Goal: Task Accomplishment & Management: Complete application form

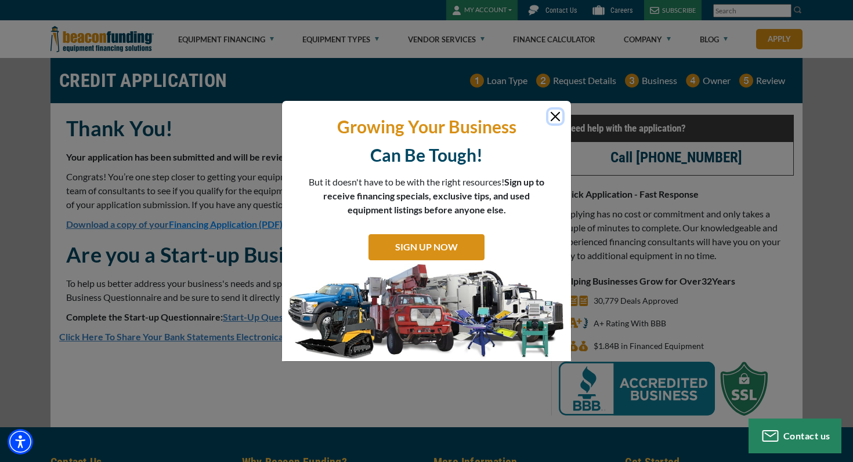
click at [555, 118] on button "Close" at bounding box center [555, 117] width 14 height 14
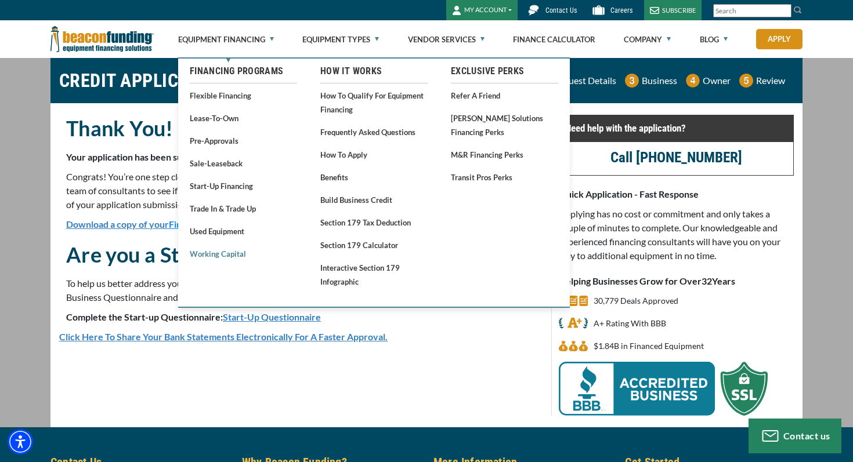
click at [230, 258] on link "Working Capital" at bounding box center [243, 254] width 107 height 15
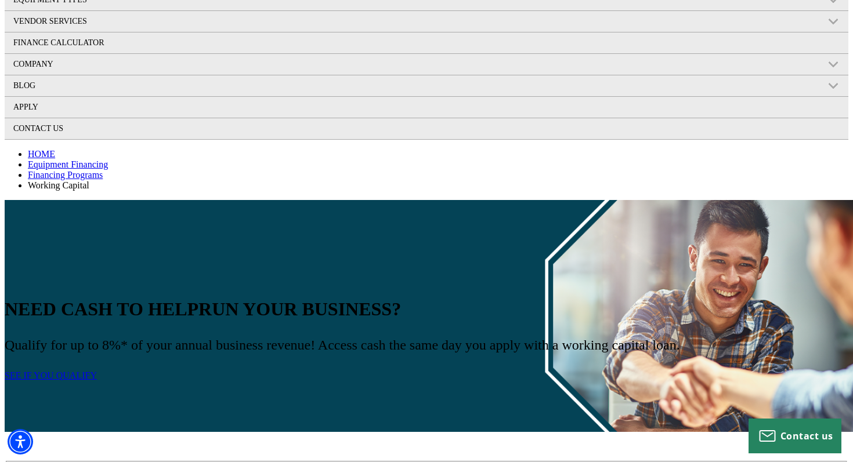
scroll to position [332, 0]
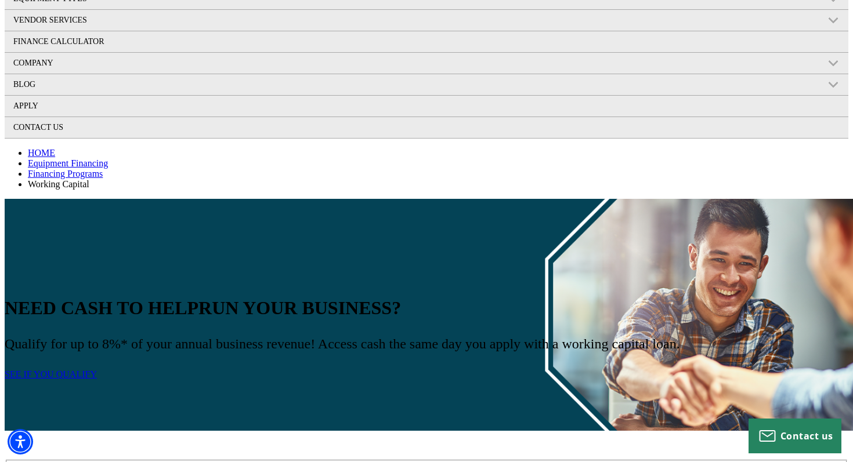
select select "3"
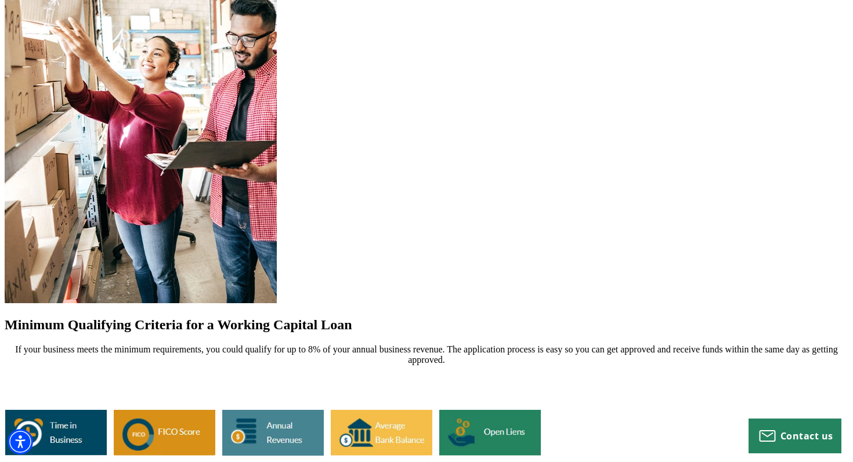
scroll to position [2287, 0]
